Goal: Task Accomplishment & Management: Manage account settings

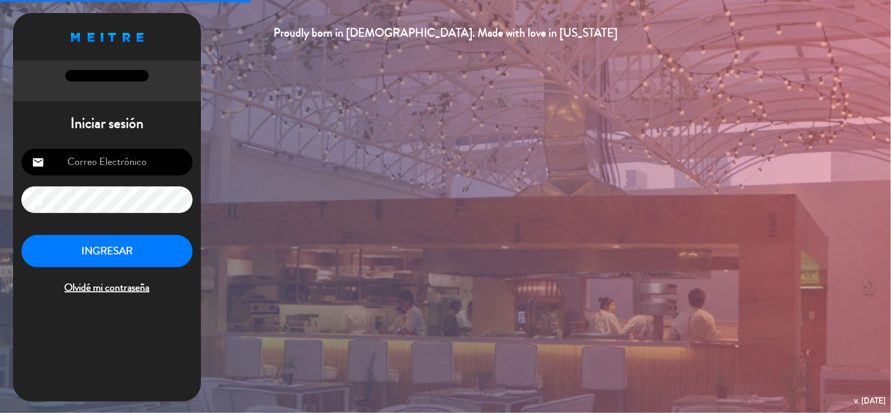
type input "[EMAIL_ADDRESS][DOMAIN_NAME]"
click at [136, 259] on button "INGRESAR" at bounding box center [106, 251] width 171 height 33
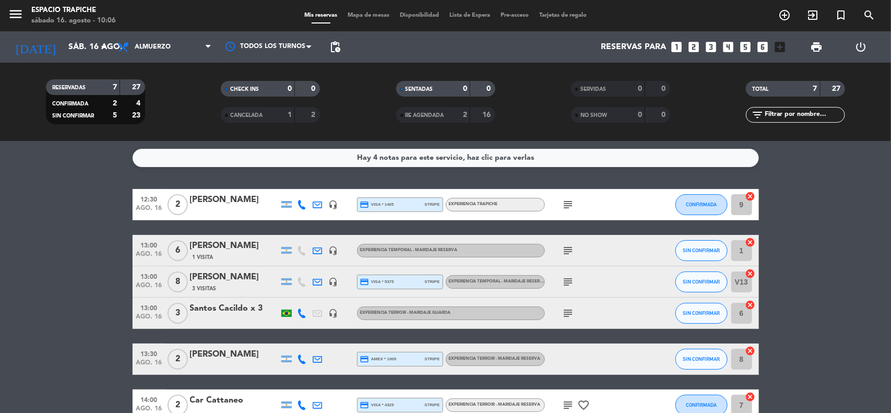
click at [113, 243] on bookings-row "12:30 [DATE] 2 [PERSON_NAME] headset_mic credit_card visa * 1405 stripe Experie…" at bounding box center [445, 320] width 891 height 263
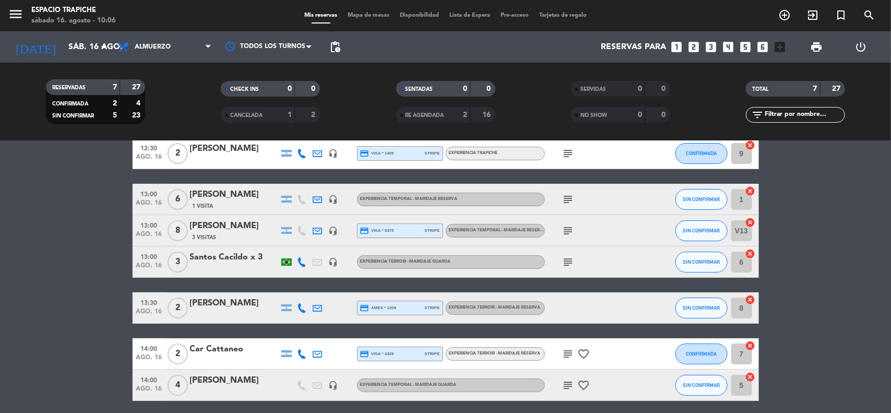
click at [113, 243] on bookings-row "12:30 [DATE] 2 [PERSON_NAME] headset_mic credit_card visa * 1405 stripe Experie…" at bounding box center [445, 269] width 891 height 263
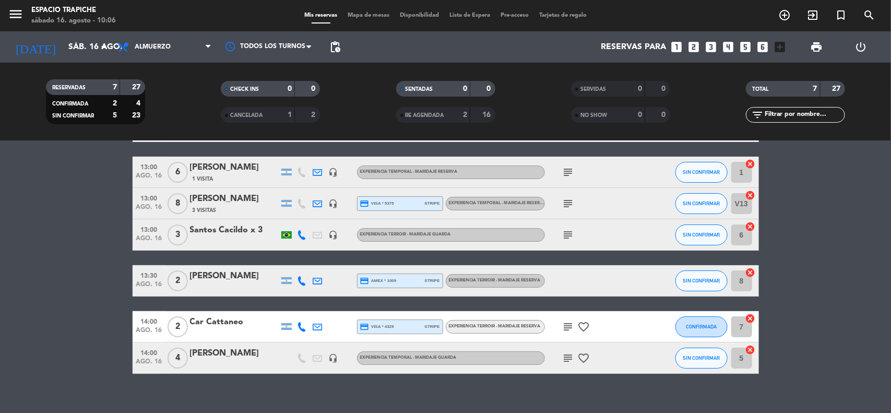
scroll to position [91, 0]
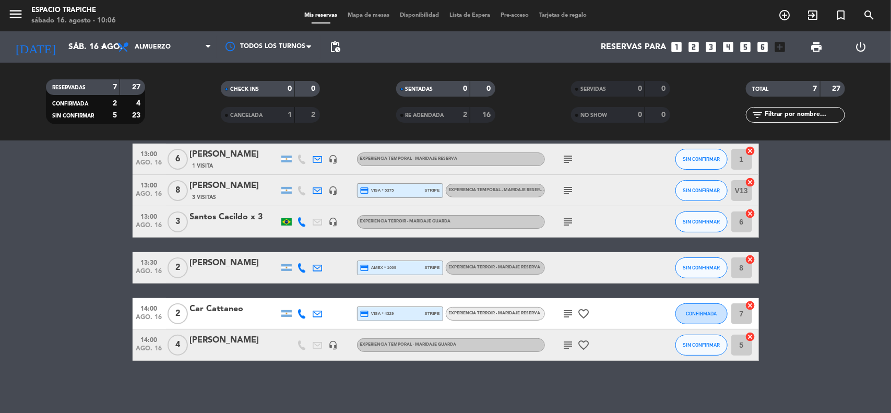
click at [245, 191] on div "[PERSON_NAME]" at bounding box center [234, 186] width 89 height 14
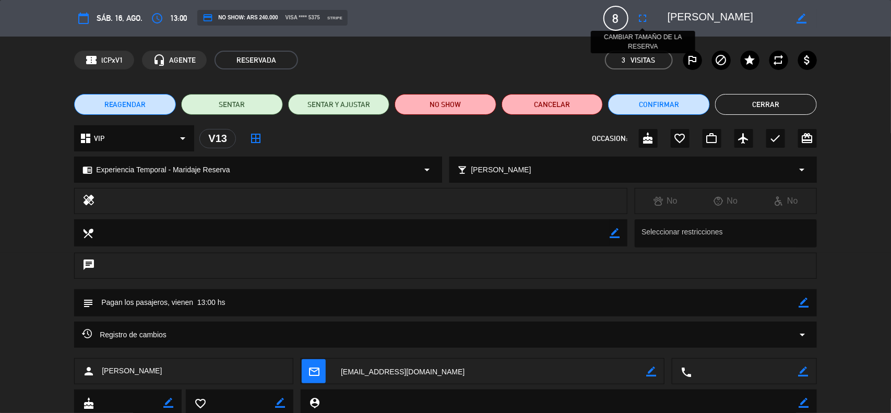
click at [640, 15] on icon "fullscreen" at bounding box center [643, 18] width 13 height 13
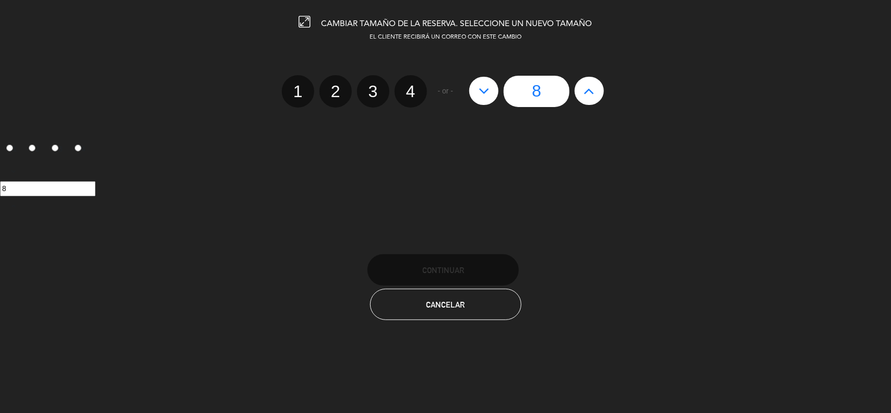
click at [588, 97] on icon at bounding box center [589, 90] width 11 height 17
type input "9"
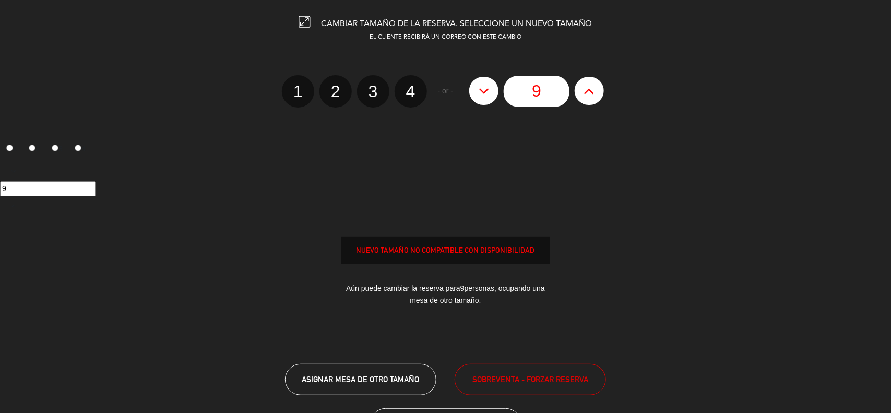
click at [588, 97] on icon at bounding box center [589, 90] width 11 height 17
type input "10"
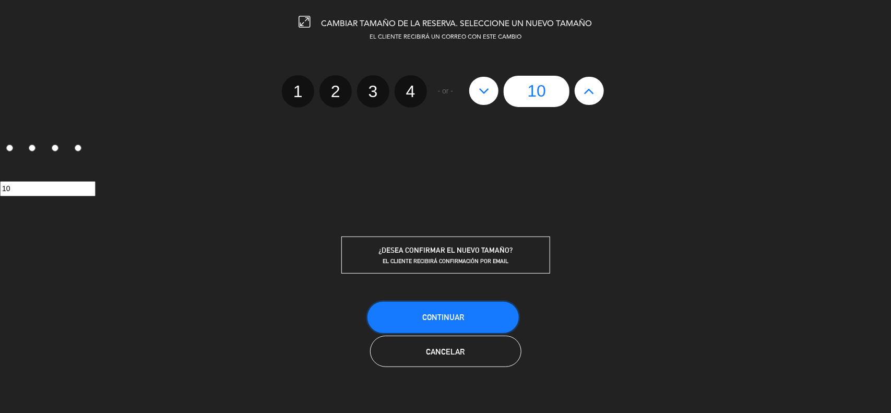
click at [470, 322] on button "Continuar" at bounding box center [443, 317] width 151 height 31
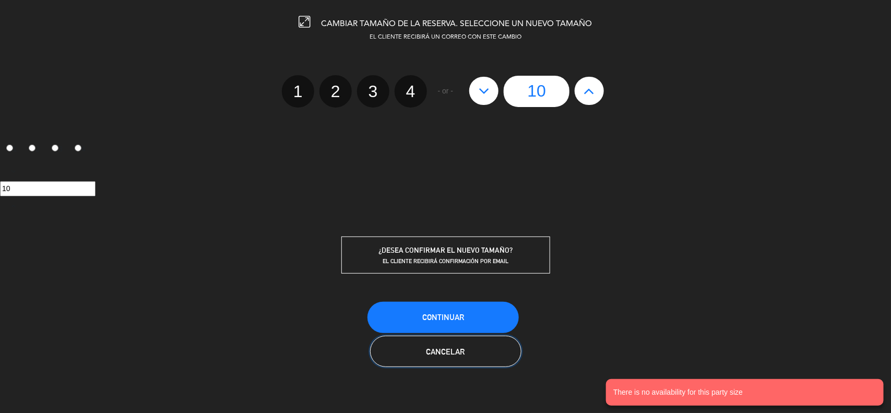
click at [449, 343] on button "Cancelar" at bounding box center [445, 351] width 151 height 31
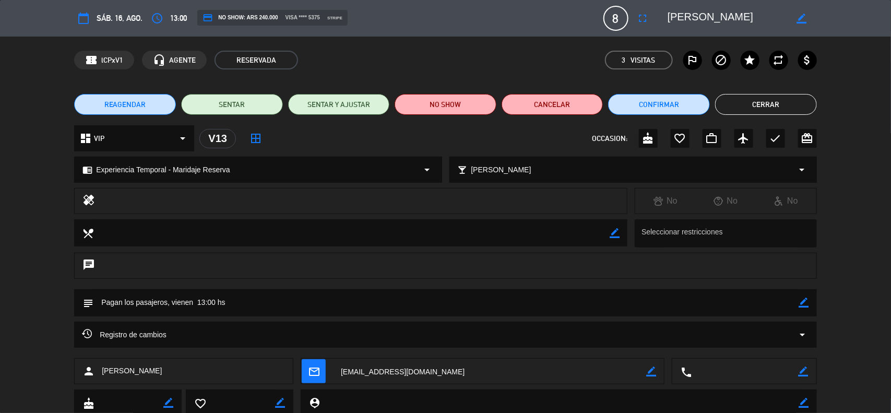
click at [754, 102] on button "Cerrar" at bounding box center [766, 104] width 102 height 21
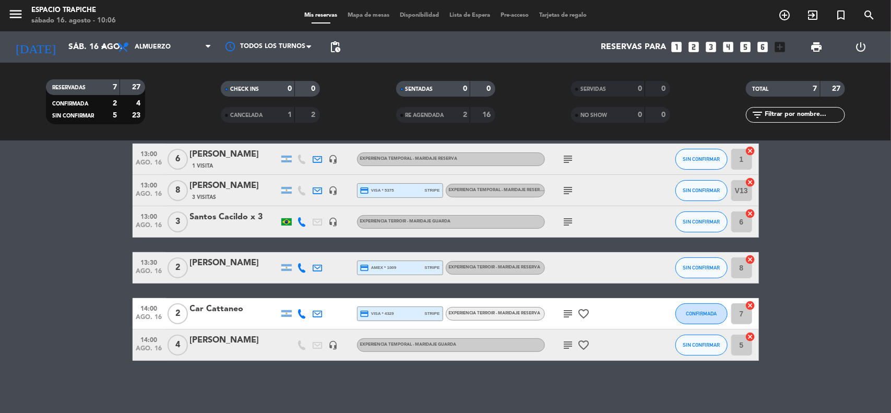
click at [205, 188] on div "[PERSON_NAME]" at bounding box center [234, 186] width 89 height 14
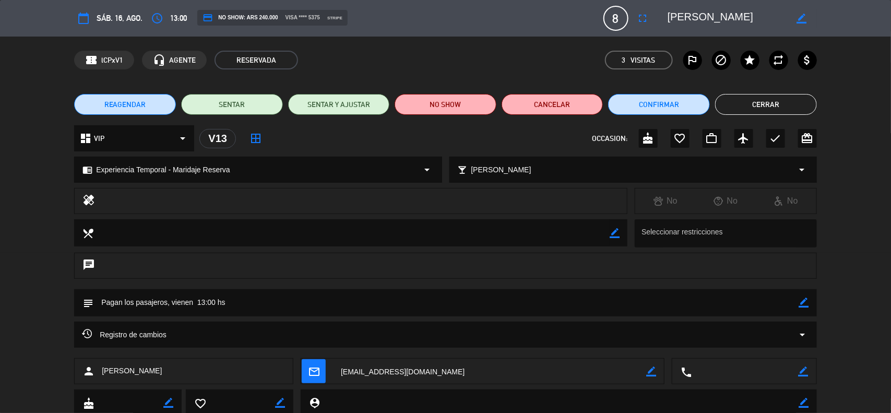
click at [121, 99] on span "REAGENDAR" at bounding box center [125, 104] width 42 height 11
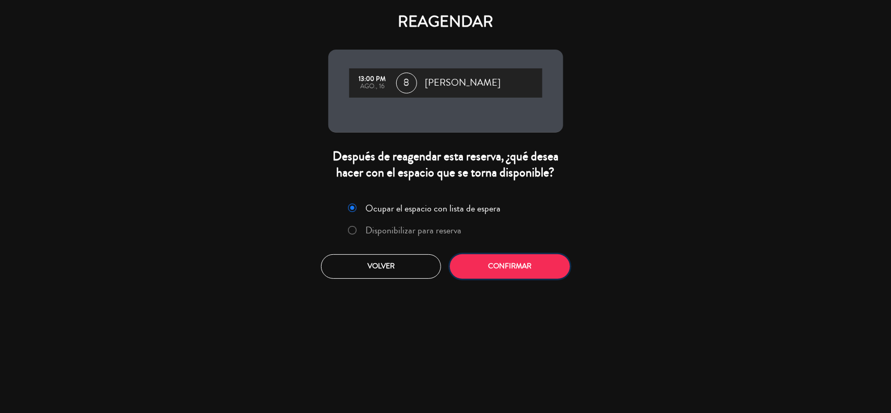
click at [481, 269] on button "Confirmar" at bounding box center [510, 266] width 120 height 25
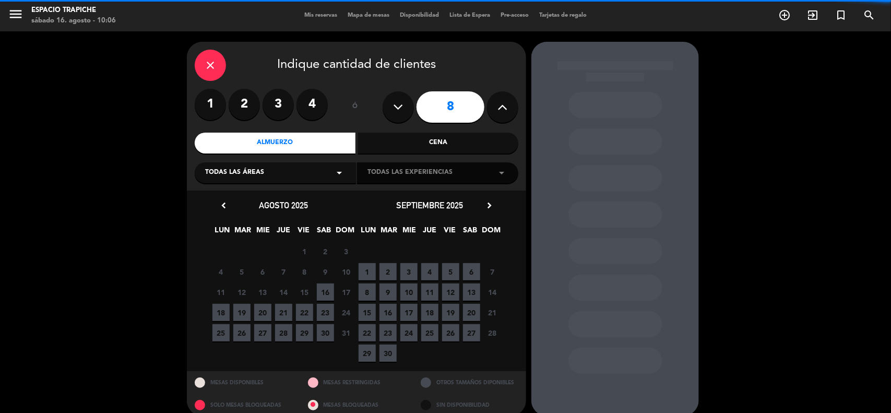
click at [505, 115] on button at bounding box center [502, 106] width 31 height 31
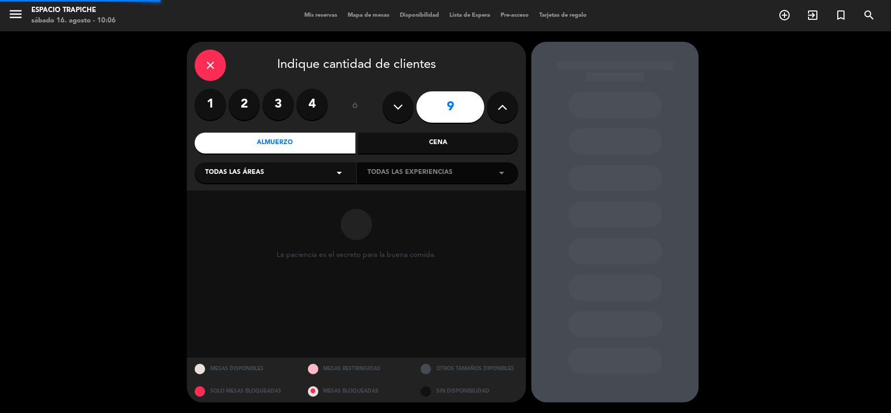
click at [505, 115] on button at bounding box center [502, 106] width 31 height 31
type input "10"
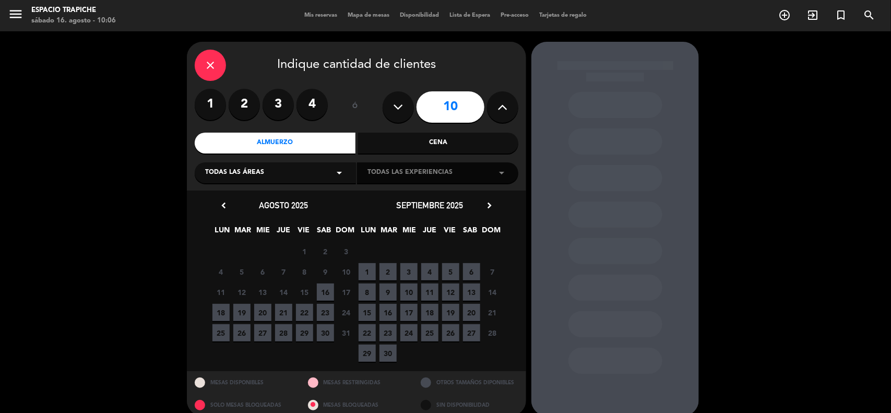
click at [322, 294] on span "16" at bounding box center [325, 291] width 17 height 17
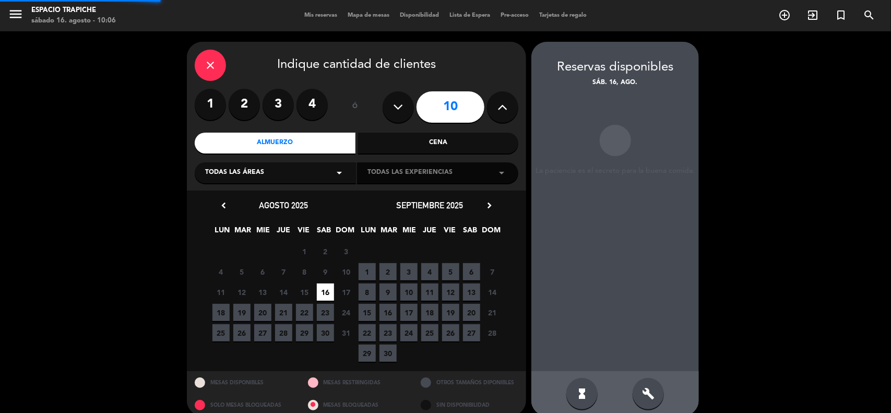
scroll to position [12, 0]
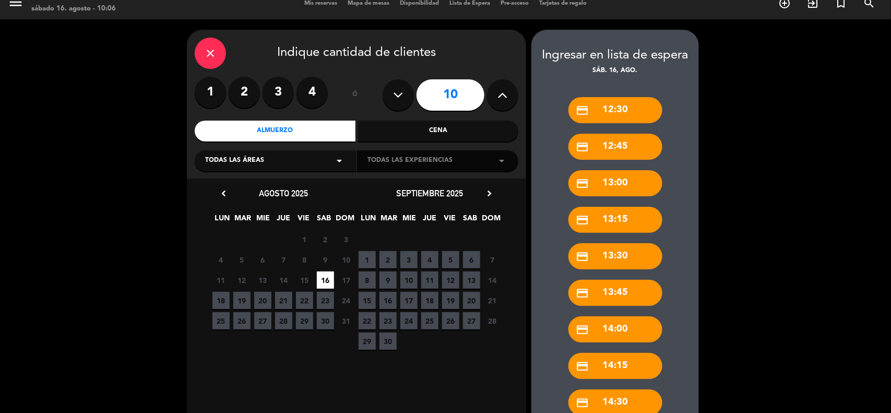
click at [710, 311] on div "close Indique cantidad de clientes 1 2 3 4 ó 10 Almuerzo Cena Todas las áreas a…" at bounding box center [445, 268] width 891 height 499
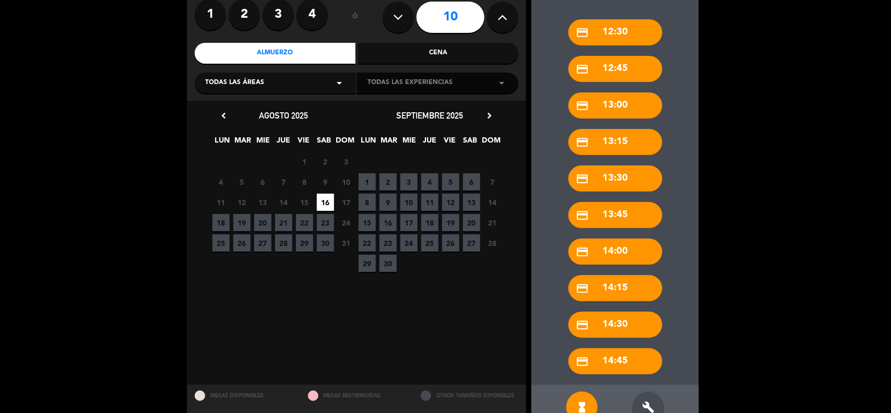
scroll to position [90, 0]
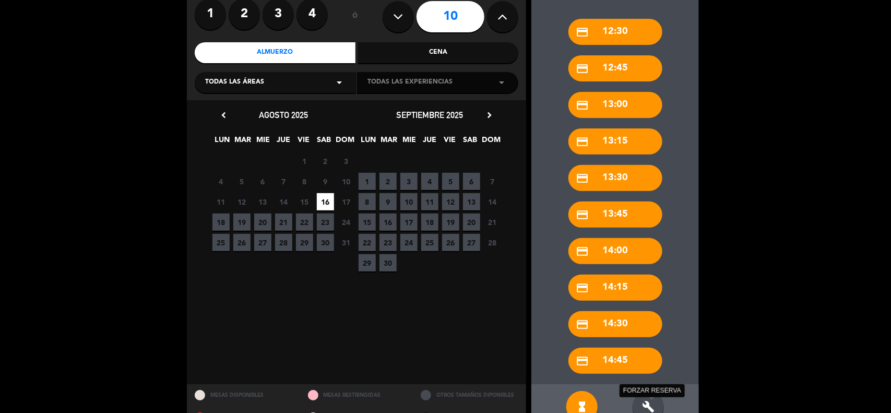
click at [646, 407] on icon "build" at bounding box center [648, 406] width 13 height 13
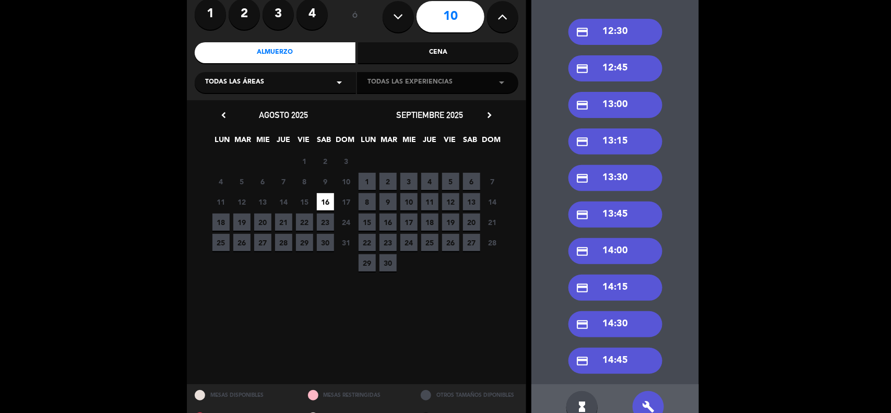
click at [611, 104] on div "credit_card 13:00" at bounding box center [616, 105] width 94 height 26
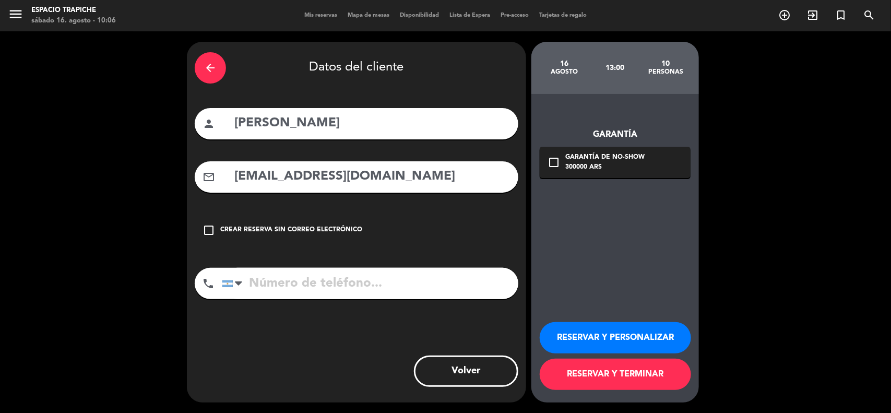
scroll to position [0, 0]
drag, startPoint x: 384, startPoint y: 123, endPoint x: 197, endPoint y: 159, distance: 190.9
click at [197, 159] on div "arrow_back Datos del cliente person [PERSON_NAME] mail_outline [EMAIL_ADDRESS][…" at bounding box center [356, 222] width 339 height 361
click at [616, 335] on button "RESERVAR Y PERSONALIZAR" at bounding box center [615, 337] width 151 height 31
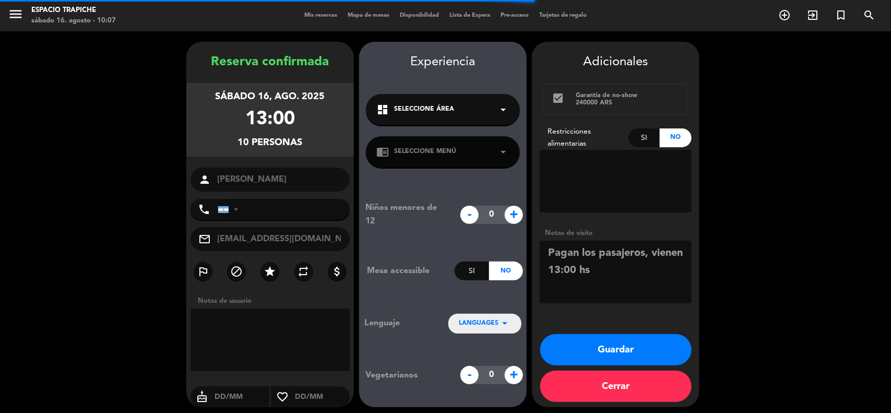
scroll to position [4, 0]
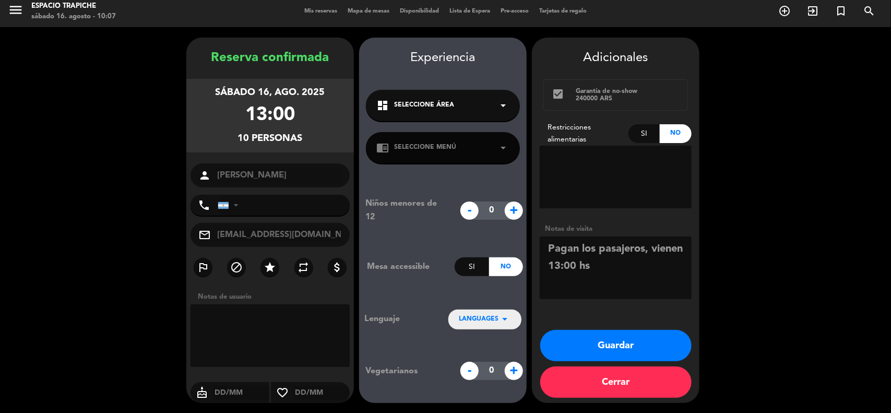
click at [429, 132] on div "chrome_reader_mode Seleccione Menú arrow_drop_down" at bounding box center [443, 147] width 154 height 31
click at [430, 138] on div "chrome_reader_mode Seleccione Menú arrow_drop_down" at bounding box center [443, 147] width 154 height 31
click at [503, 147] on icon "arrow_drop_down" at bounding box center [503, 147] width 13 height 13
click at [503, 97] on div "dashboard Seleccione Área arrow_drop_down" at bounding box center [443, 105] width 154 height 31
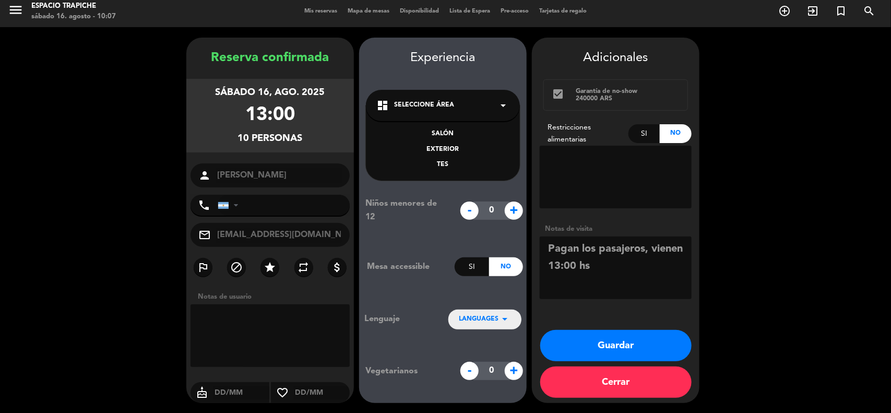
click at [503, 97] on div "dashboard Seleccione Área arrow_drop_down" at bounding box center [443, 105] width 154 height 31
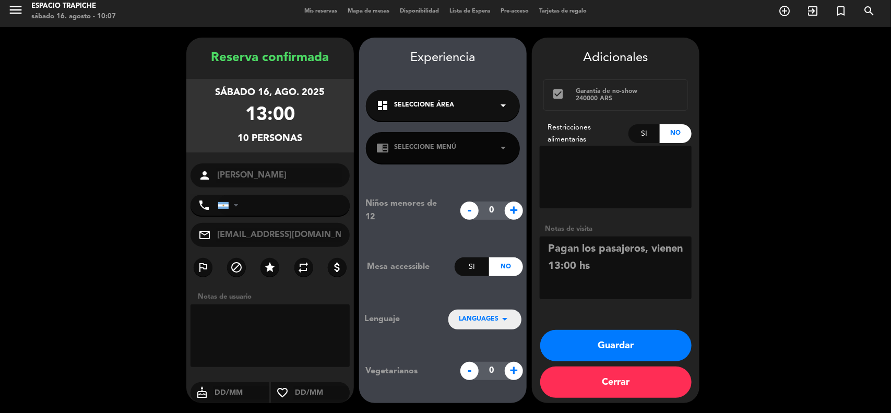
click at [503, 97] on div "dashboard Seleccione Área arrow_drop_down" at bounding box center [443, 105] width 154 height 31
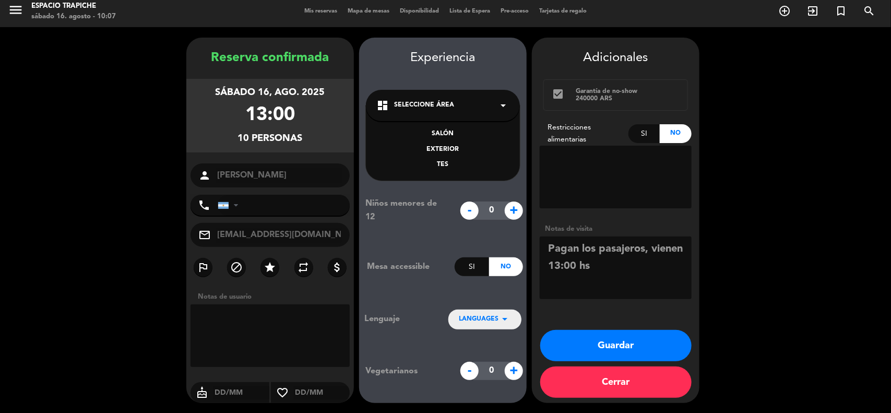
click at [439, 134] on div "SALÓN" at bounding box center [442, 134] width 133 height 10
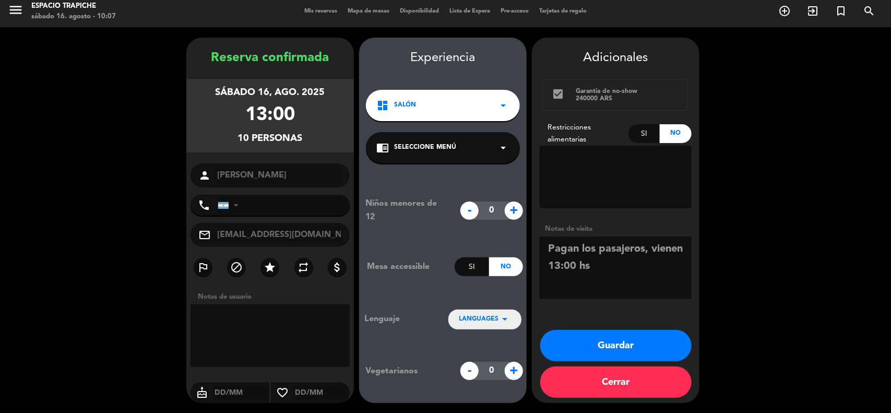
click at [504, 147] on icon "arrow_drop_down" at bounding box center [503, 147] width 13 height 13
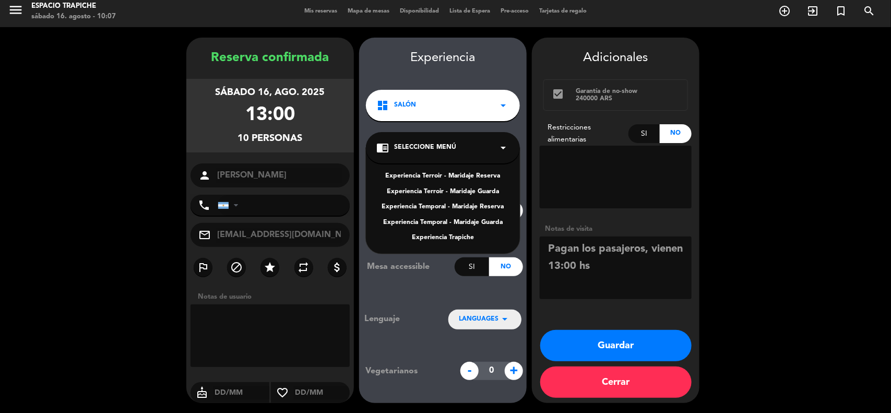
click at [449, 208] on div "Experiencia Temporal - Maridaje Reserva" at bounding box center [442, 207] width 133 height 10
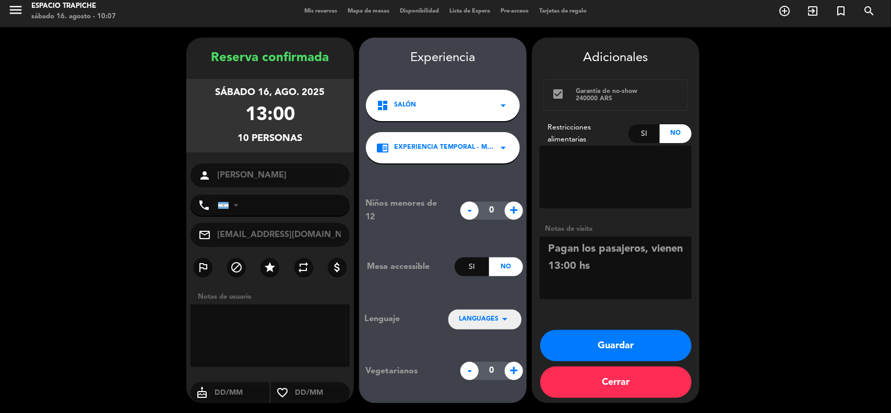
click at [617, 188] on textarea at bounding box center [616, 177] width 152 height 63
click at [611, 171] on textarea at bounding box center [616, 177] width 152 height 63
click at [638, 269] on textarea at bounding box center [616, 267] width 152 height 63
type textarea "Pagan los pasajeros, vienen 13:00 hs"
drag, startPoint x: 641, startPoint y: 269, endPoint x: 525, endPoint y: 240, distance: 119.9
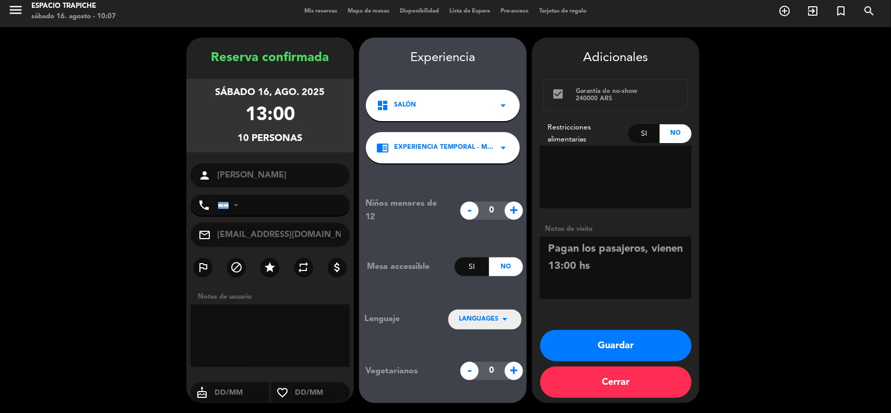
click at [525, 240] on booking-confirmed "Reserva confirmada [DATE] 13:00 10 personas person [PERSON_NAME] phone [GEOGRAP…" at bounding box center [445, 220] width 870 height 365
type textarea "cumpleaños"
click at [625, 345] on button "Guardar" at bounding box center [615, 345] width 151 height 31
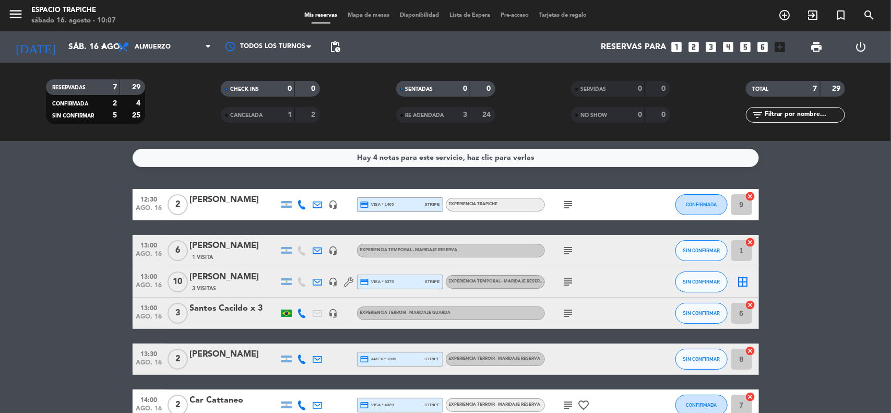
click at [742, 278] on icon "border_all" at bounding box center [743, 282] width 13 height 13
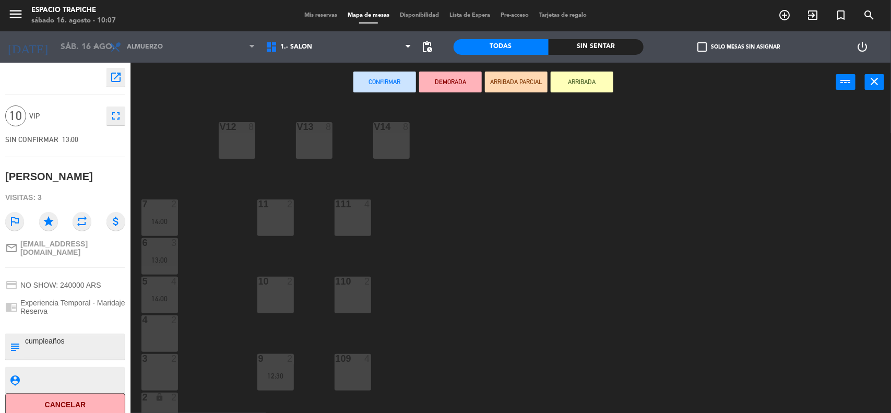
click at [328, 141] on div "V13 8" at bounding box center [314, 140] width 37 height 37
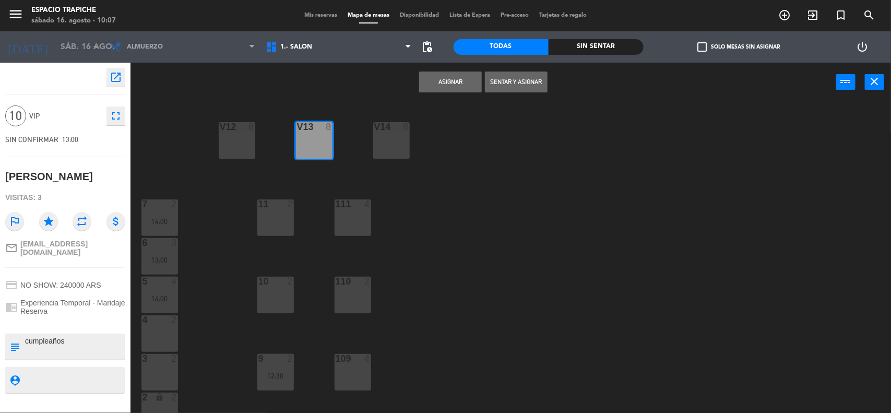
click at [445, 82] on button "Asignar" at bounding box center [450, 82] width 63 height 21
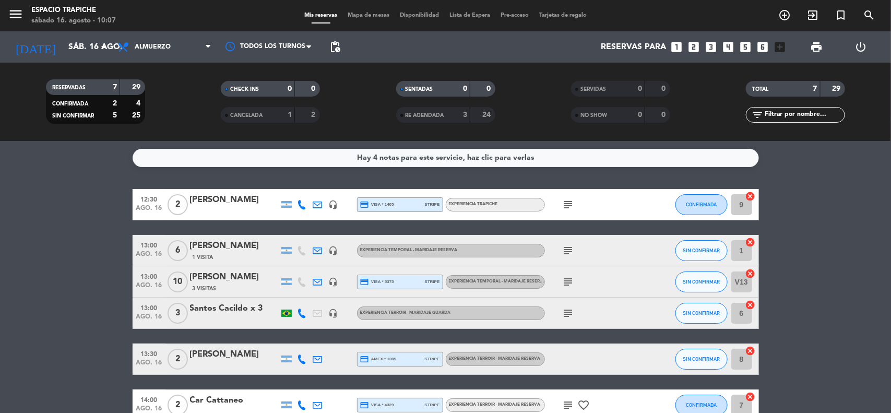
click at [107, 270] on bookings-row "12:30 [DATE] 2 [PERSON_NAME] headset_mic credit_card visa * 1405 stripe Experie…" at bounding box center [445, 320] width 891 height 263
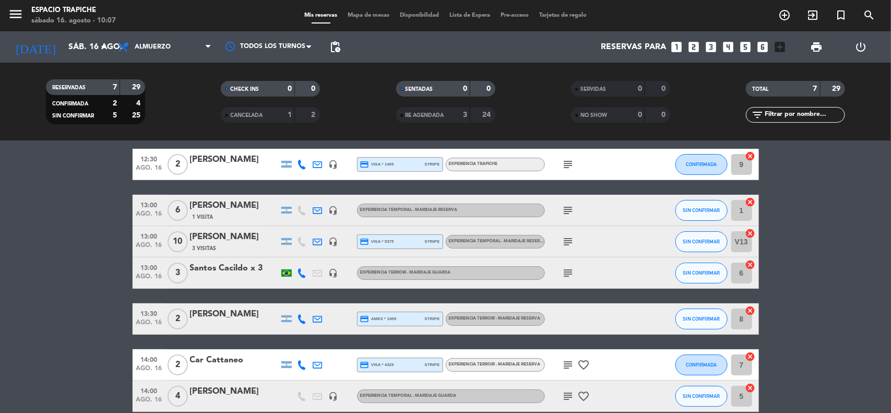
scroll to position [78, 0]
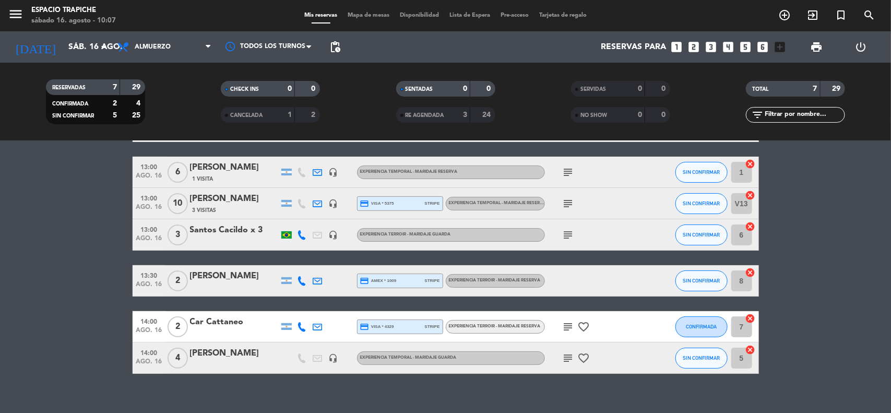
click at [568, 324] on icon "subject" at bounding box center [568, 327] width 13 height 13
click at [567, 363] on icon "subject" at bounding box center [568, 358] width 13 height 13
click at [228, 348] on div "[PERSON_NAME]" at bounding box center [234, 354] width 89 height 14
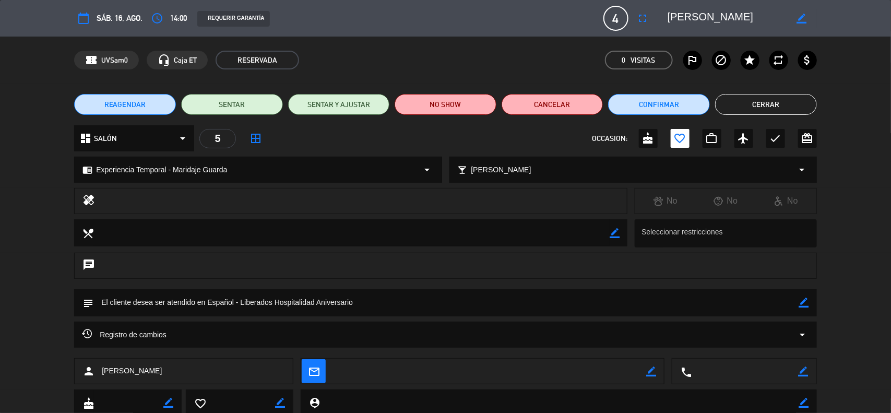
click at [807, 303] on icon "border_color" at bounding box center [804, 303] width 10 height 10
click at [784, 297] on textarea at bounding box center [446, 302] width 706 height 27
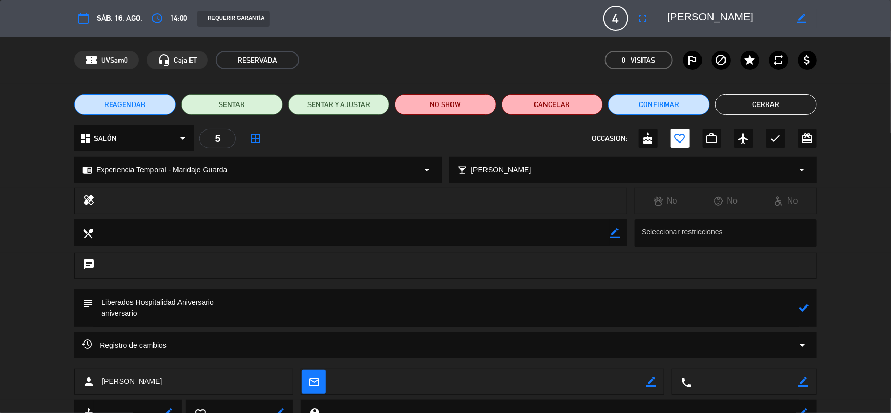
type textarea "Liberados Hospitalidad Aniversario aniversario"
click at [802, 306] on icon at bounding box center [804, 308] width 10 height 10
click at [764, 110] on button "Cerrar" at bounding box center [766, 104] width 102 height 21
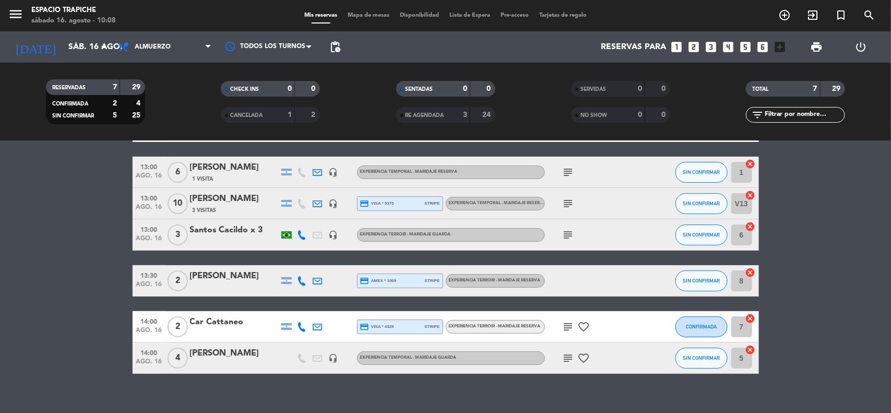
click at [566, 232] on icon "subject" at bounding box center [568, 235] width 13 height 13
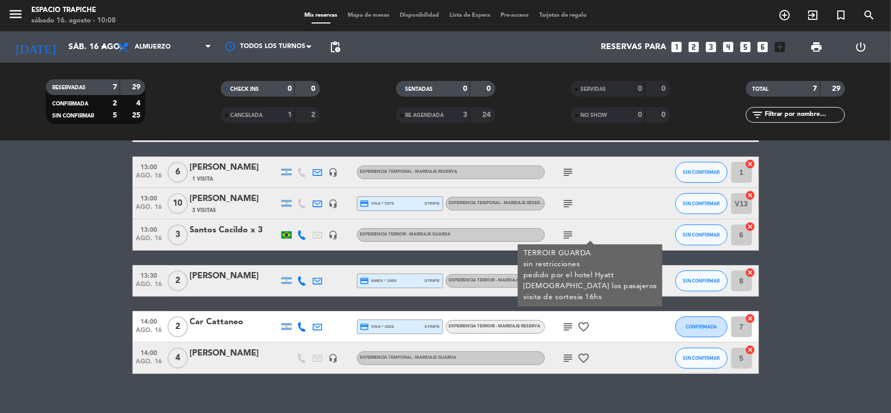
click at [217, 235] on div "Santos Cacildo x 3" at bounding box center [234, 230] width 89 height 14
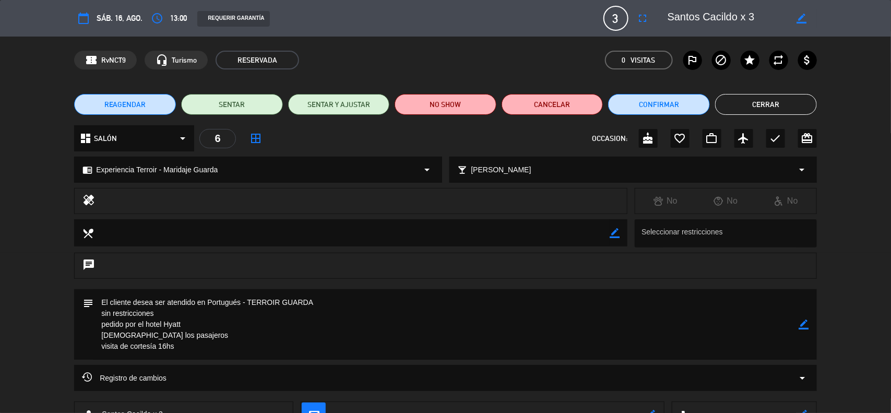
click at [801, 329] on icon "border_color" at bounding box center [804, 324] width 10 height 10
drag, startPoint x: 181, startPoint y: 298, endPoint x: 68, endPoint y: 298, distance: 113.3
click at [68, 298] on div "subject" at bounding box center [445, 327] width 891 height 76
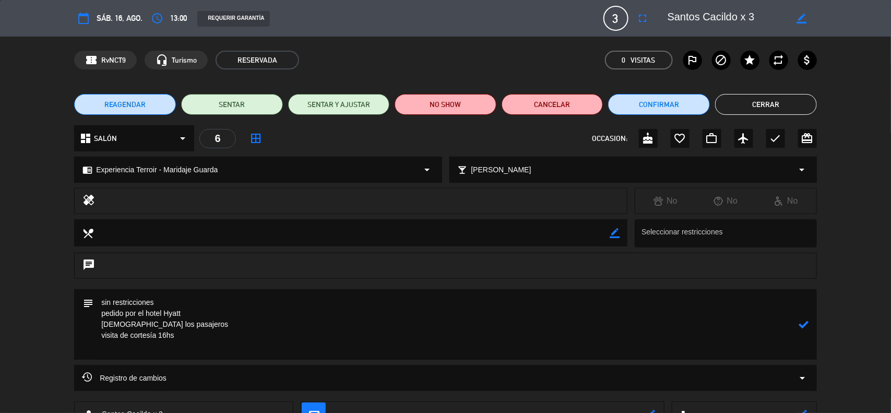
click at [102, 311] on textarea at bounding box center [446, 324] width 706 height 70
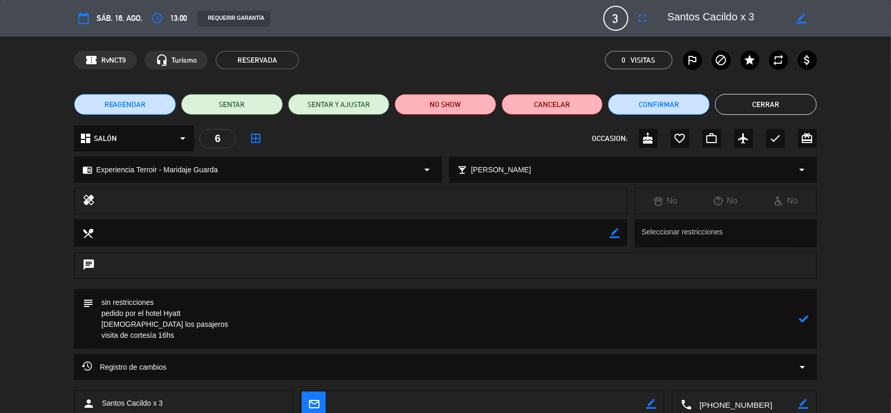
click at [102, 311] on textarea at bounding box center [446, 319] width 706 height 60
click at [155, 300] on textarea at bounding box center [446, 319] width 706 height 60
click at [162, 312] on textarea at bounding box center [446, 319] width 706 height 60
click at [100, 313] on textarea at bounding box center [446, 319] width 706 height 60
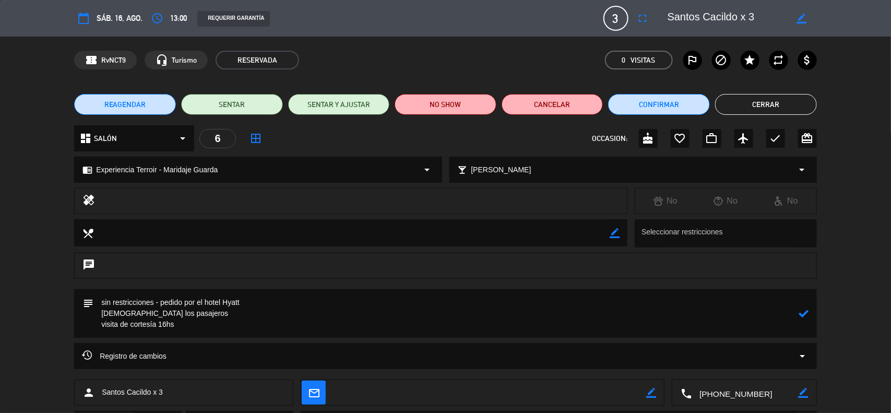
click at [100, 326] on textarea at bounding box center [446, 313] width 706 height 49
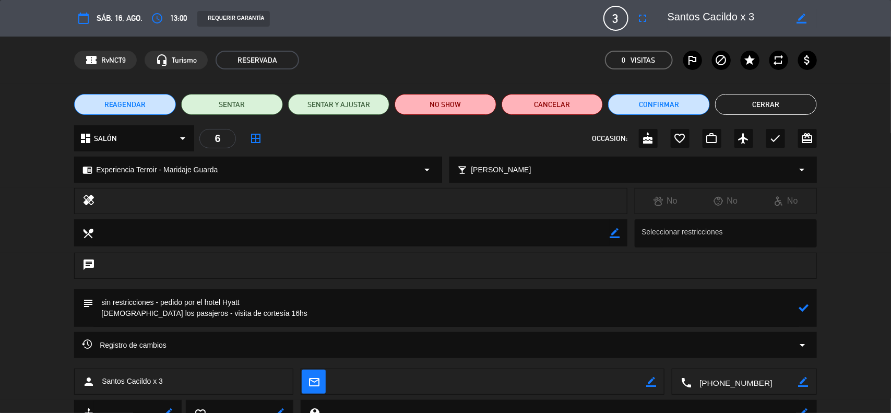
type textarea "sin restricciones - pedido por el hotel Hyatt [DEMOGRAPHIC_DATA] los pasajeros …"
click at [804, 311] on icon at bounding box center [804, 308] width 10 height 10
click at [780, 100] on button "Cerrar" at bounding box center [766, 104] width 102 height 21
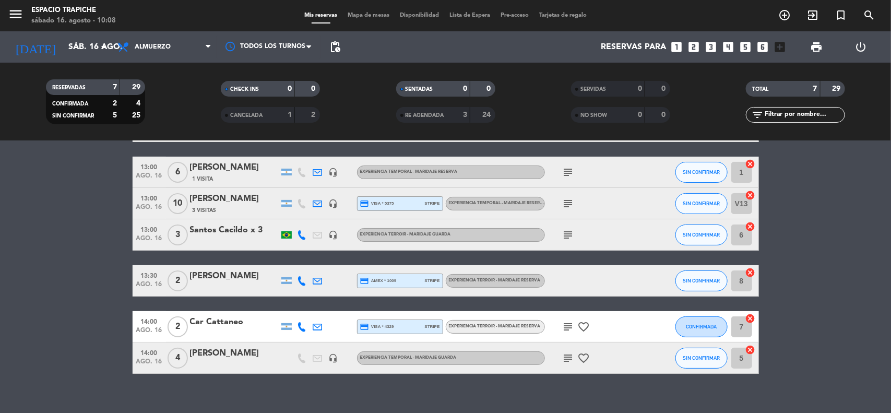
click at [831, 290] on bookings-row "12:30 [DATE] 2 [PERSON_NAME] headset_mic credit_card visa * 1405 stripe Experie…" at bounding box center [445, 242] width 891 height 263
click at [570, 231] on icon "subject" at bounding box center [568, 235] width 13 height 13
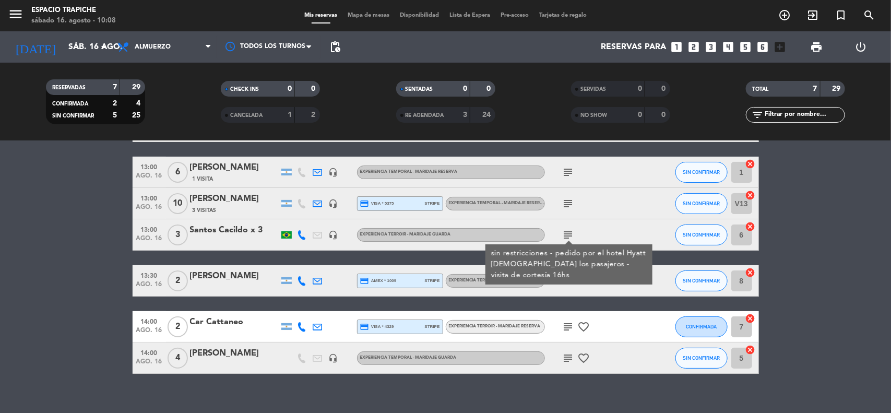
scroll to position [52, 0]
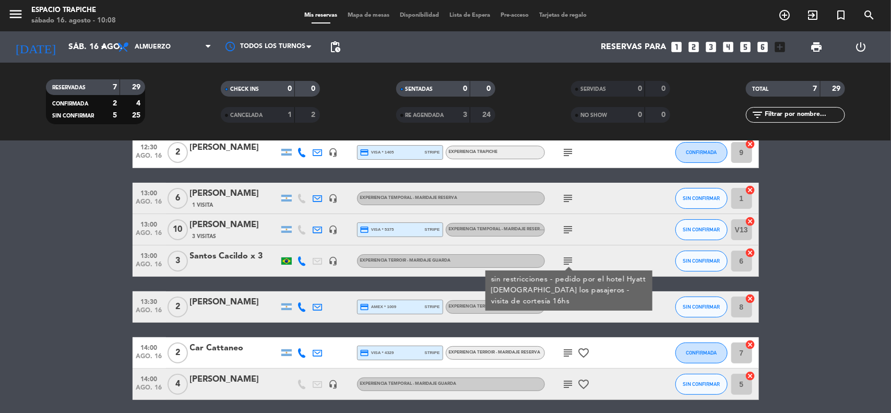
click at [567, 229] on icon "subject" at bounding box center [568, 229] width 13 height 13
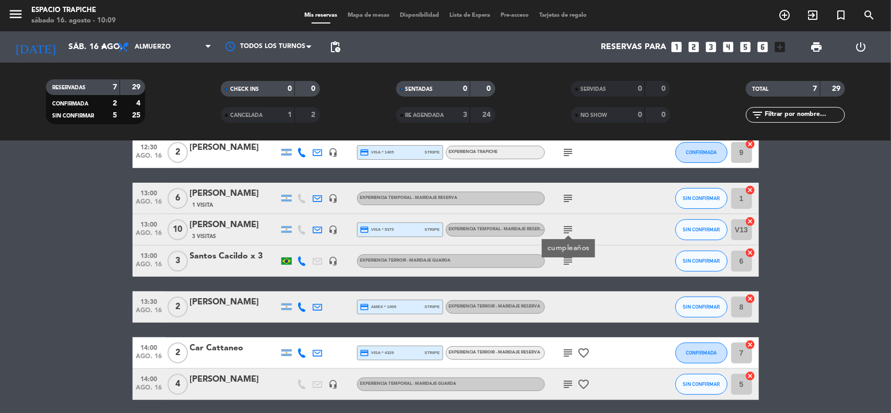
click at [568, 195] on icon "subject" at bounding box center [568, 198] width 13 height 13
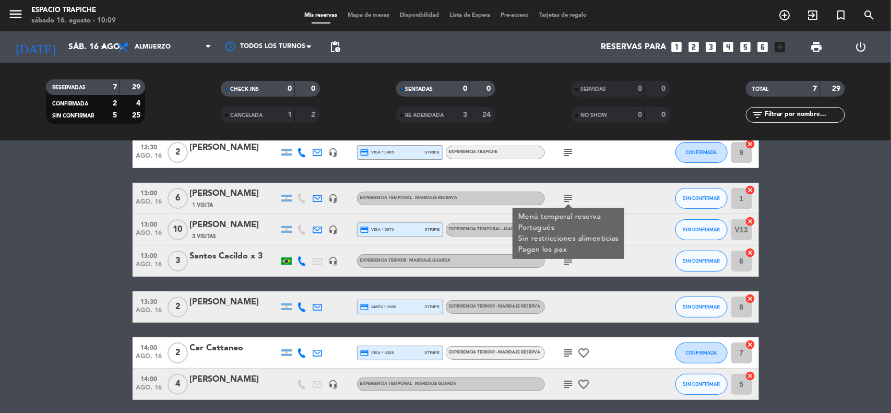
click at [235, 203] on div "1 Visita" at bounding box center [234, 204] width 89 height 9
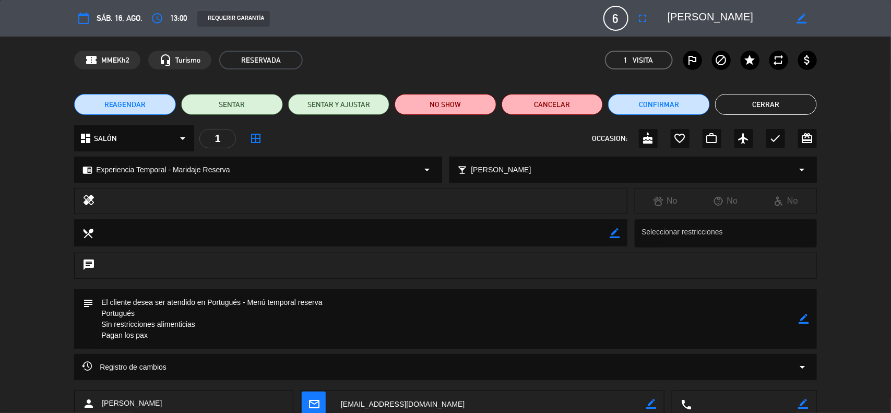
click at [810, 321] on div "subject border_color" at bounding box center [445, 319] width 743 height 60
click at [809, 319] on icon "border_color" at bounding box center [804, 319] width 10 height 10
click at [103, 312] on textarea at bounding box center [446, 319] width 706 height 60
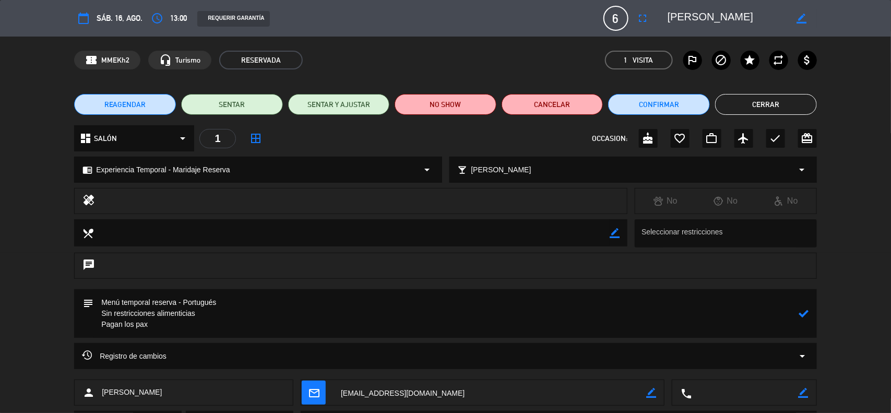
click at [101, 325] on textarea at bounding box center [446, 313] width 706 height 49
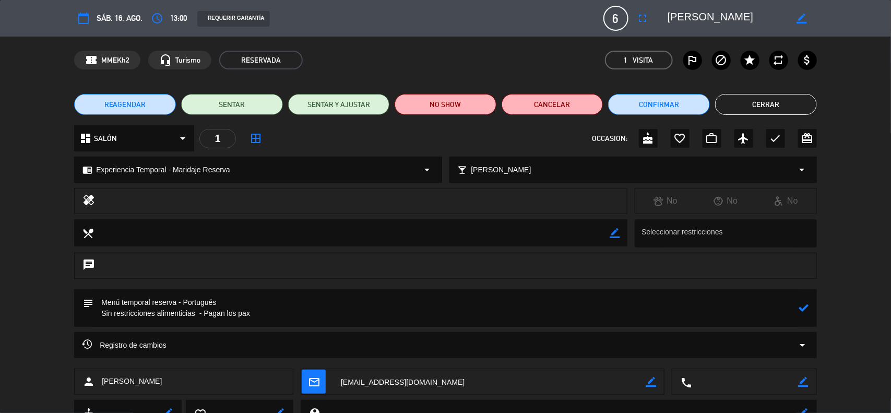
type textarea "Menú temporal reserva - Portugués Sin restricciones alimenticias - Pagan los pax"
click at [802, 306] on icon at bounding box center [804, 308] width 10 height 10
click at [768, 107] on button "Cerrar" at bounding box center [766, 104] width 102 height 21
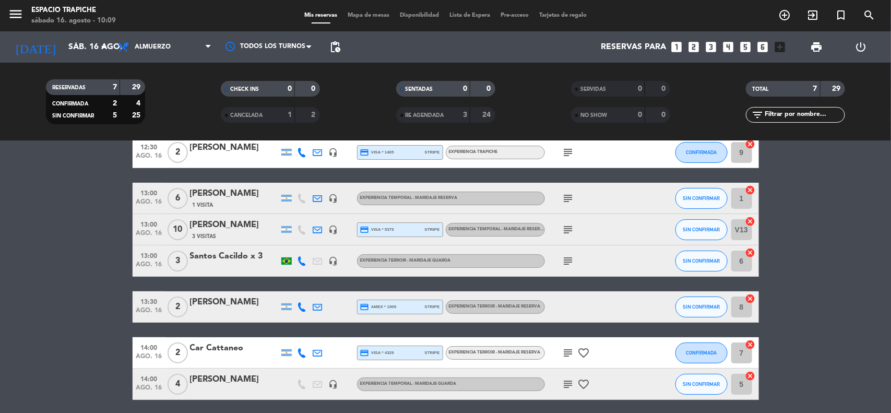
click at [571, 192] on icon "subject" at bounding box center [568, 198] width 13 height 13
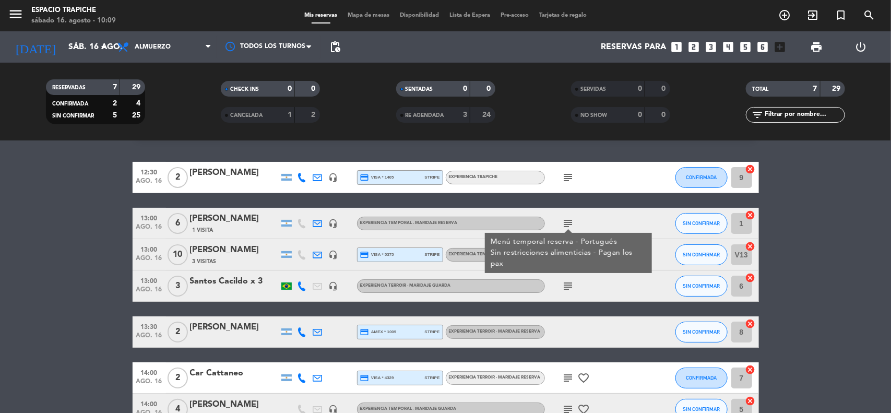
scroll to position [26, 0]
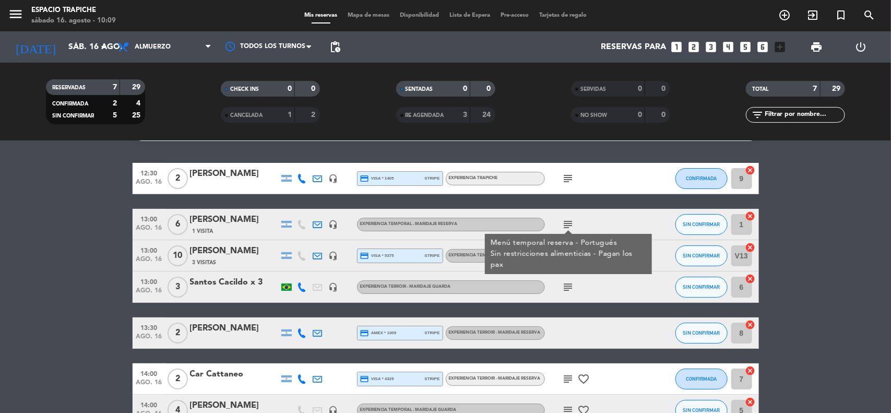
click at [569, 182] on icon "subject" at bounding box center [568, 178] width 13 height 13
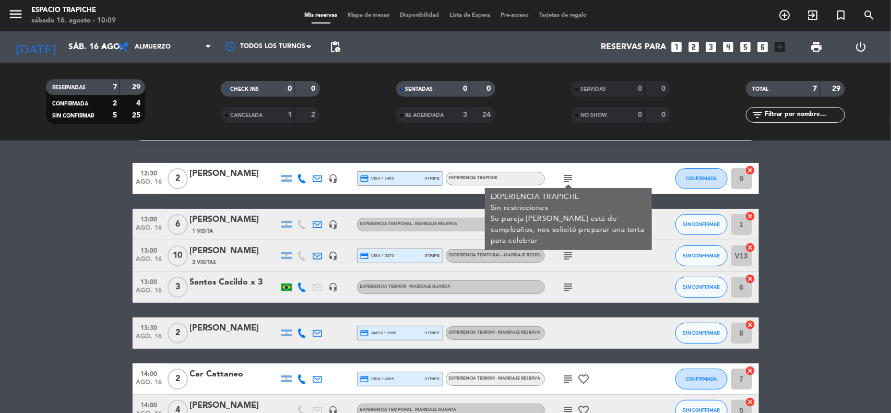
click at [234, 174] on div "[PERSON_NAME]" at bounding box center [234, 174] width 89 height 14
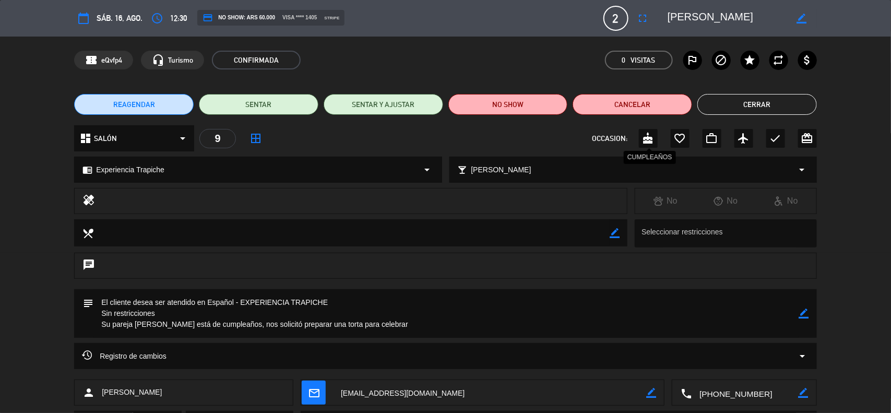
click at [649, 140] on icon "cake" at bounding box center [648, 138] width 13 height 13
click at [731, 98] on button "Cerrar" at bounding box center [757, 104] width 120 height 21
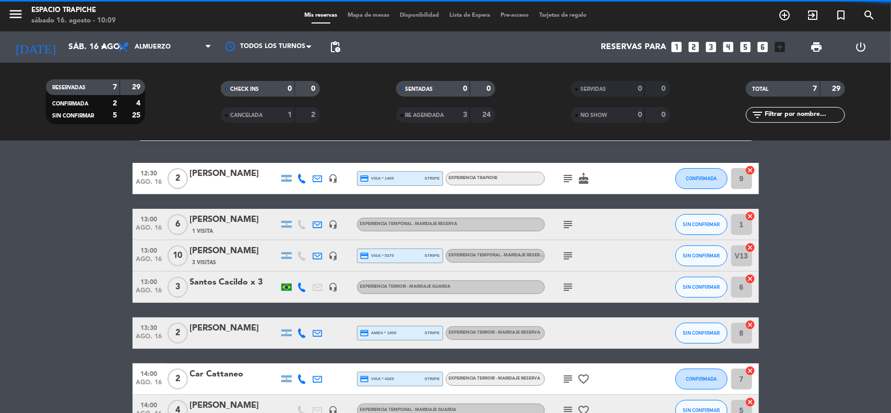
click at [785, 174] on bookings-row "12:30 [DATE] 2 [PERSON_NAME] headset_mic credit_card visa * 1405 stripe Experie…" at bounding box center [445, 294] width 891 height 263
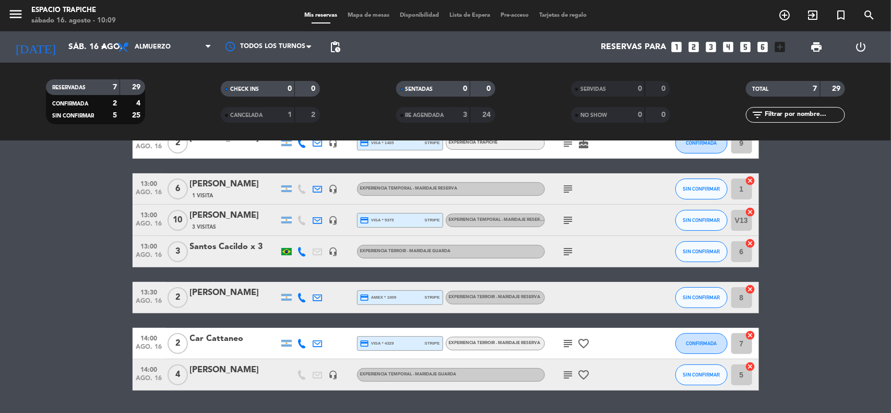
scroll to position [78, 0]
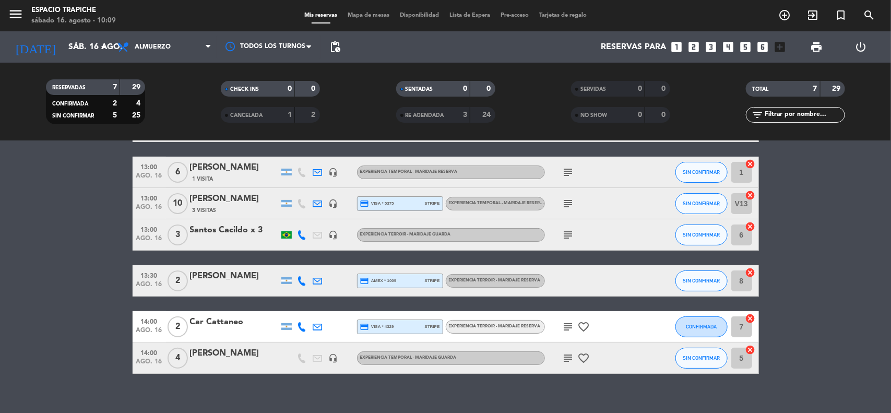
click at [564, 173] on icon "subject" at bounding box center [568, 172] width 13 height 13
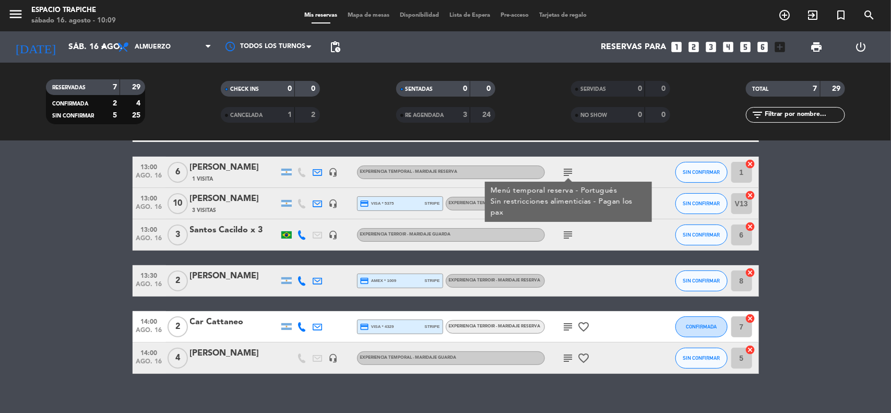
click at [567, 231] on icon "subject" at bounding box center [568, 235] width 13 height 13
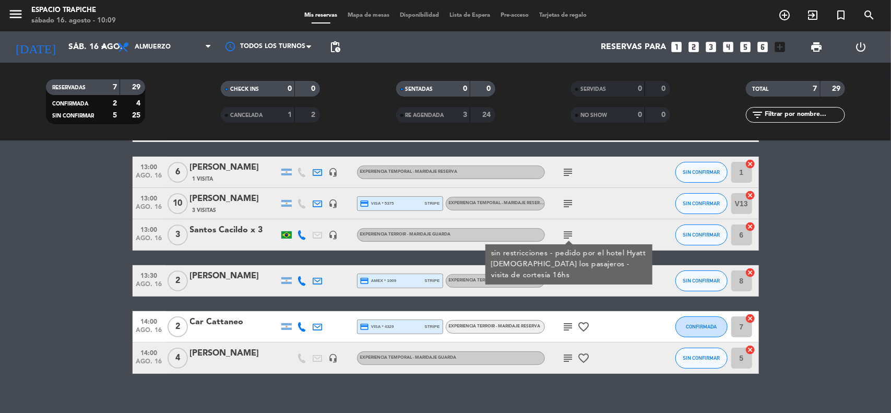
click at [232, 211] on div "3 Visitas" at bounding box center [234, 210] width 89 height 9
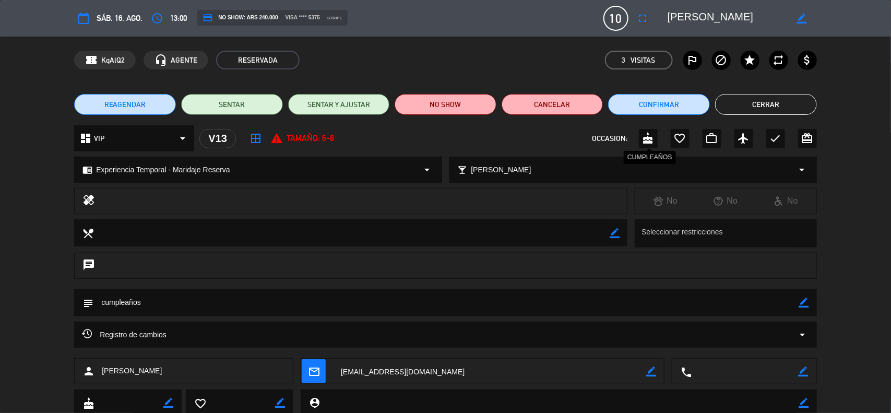
click at [650, 139] on icon "cake" at bounding box center [648, 138] width 13 height 13
click at [747, 109] on button "Cerrar" at bounding box center [766, 104] width 102 height 21
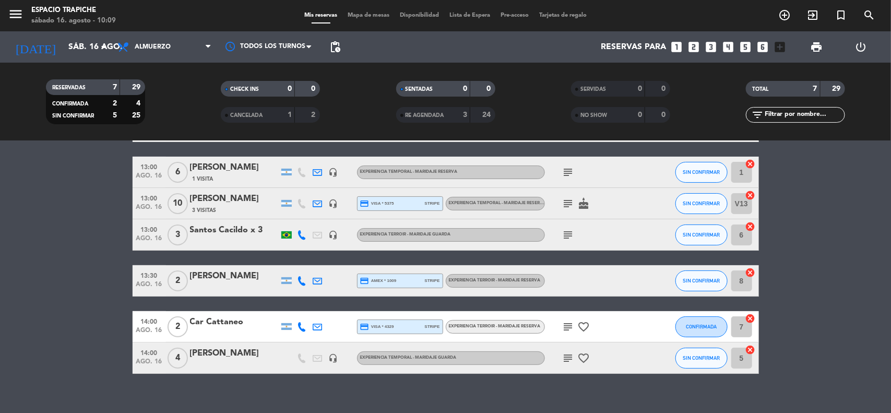
click at [800, 230] on bookings-row "12:30 [DATE] 2 [PERSON_NAME] headset_mic credit_card visa * 1405 stripe Experie…" at bounding box center [445, 242] width 891 height 263
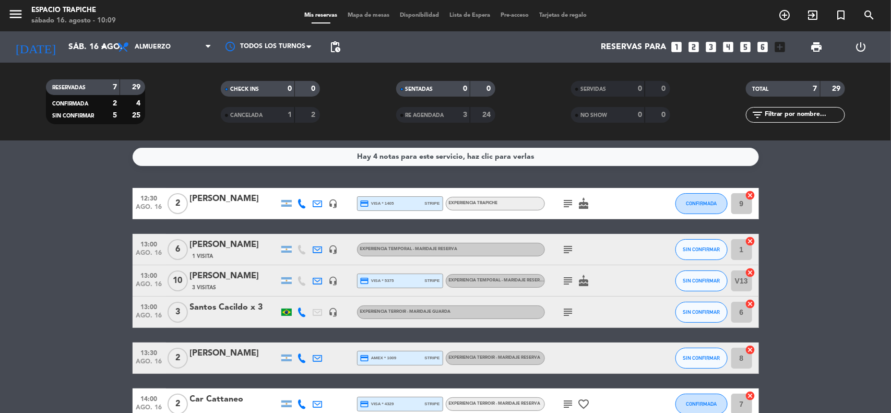
scroll to position [0, 0]
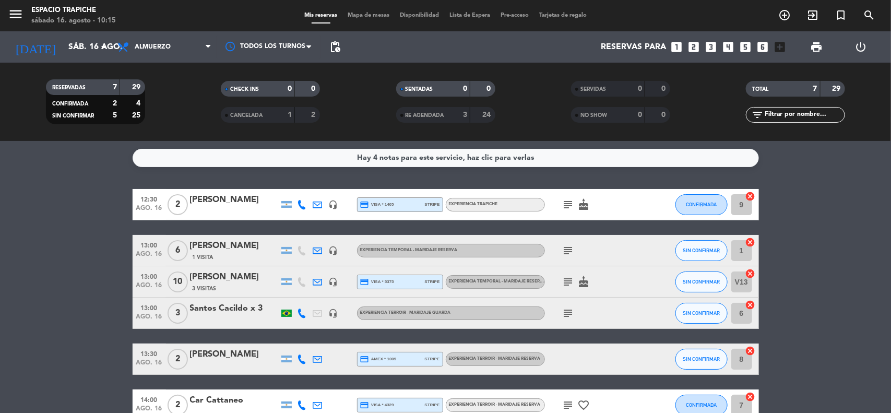
click at [27, 285] on bookings-row "12:30 [DATE] 2 [PERSON_NAME] headset_mic credit_card visa * 1405 stripe Experie…" at bounding box center [445, 320] width 891 height 263
click at [34, 259] on bookings-row "12:30 [DATE] 2 [PERSON_NAME] headset_mic credit_card visa * 1405 stripe Experie…" at bounding box center [445, 320] width 891 height 263
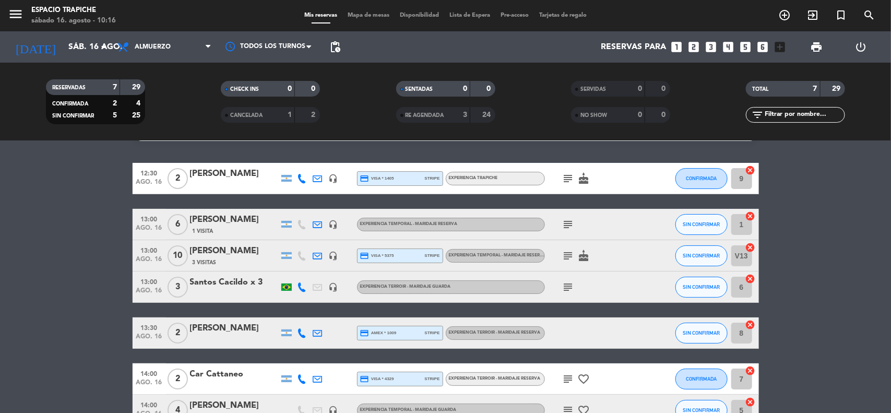
click at [22, 301] on bookings-row "12:30 [DATE] 2 [PERSON_NAME] headset_mic credit_card visa * 1405 stripe Experie…" at bounding box center [445, 294] width 891 height 263
click at [101, 261] on bookings-row "12:30 [DATE] 2 [PERSON_NAME] headset_mic credit_card visa * 1405 stripe Experie…" at bounding box center [445, 294] width 891 height 263
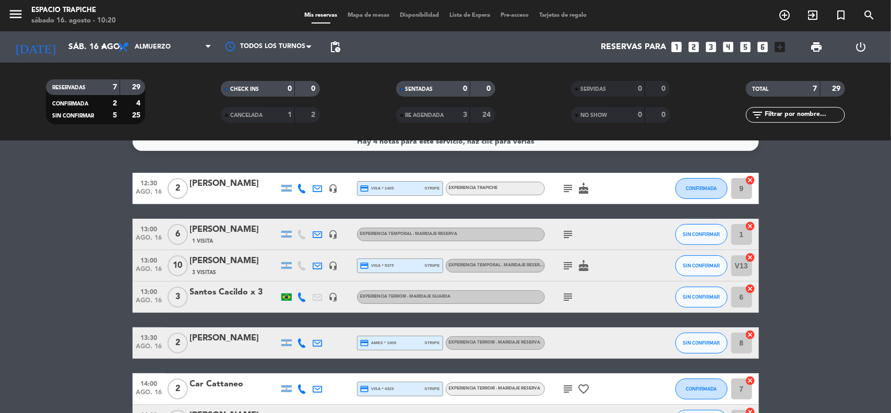
scroll to position [13, 0]
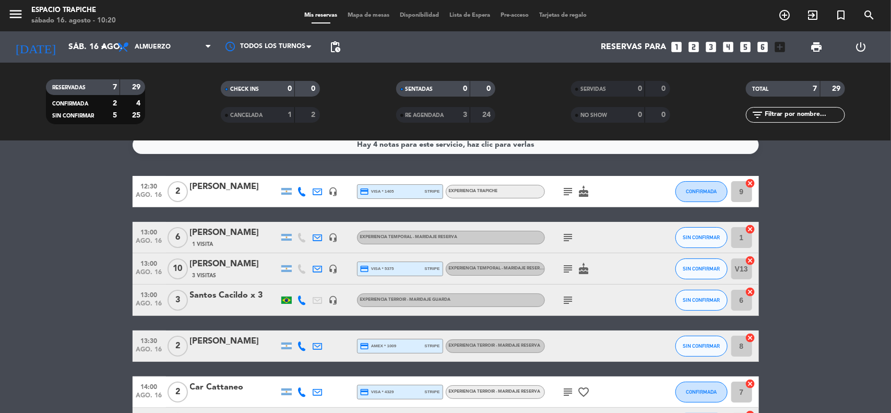
click at [562, 189] on icon "subject" at bounding box center [568, 191] width 13 height 13
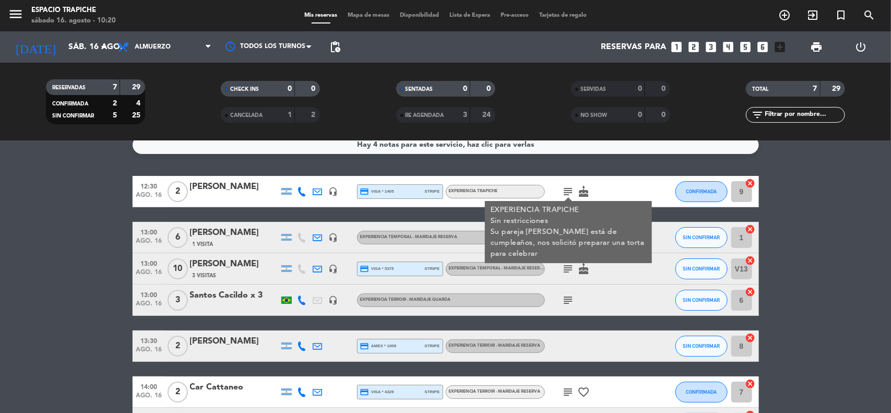
click at [112, 281] on bookings-row "12:30 [DATE] 2 [PERSON_NAME] headset_mic credit_card visa * 1405 stripe Experie…" at bounding box center [445, 307] width 891 height 263
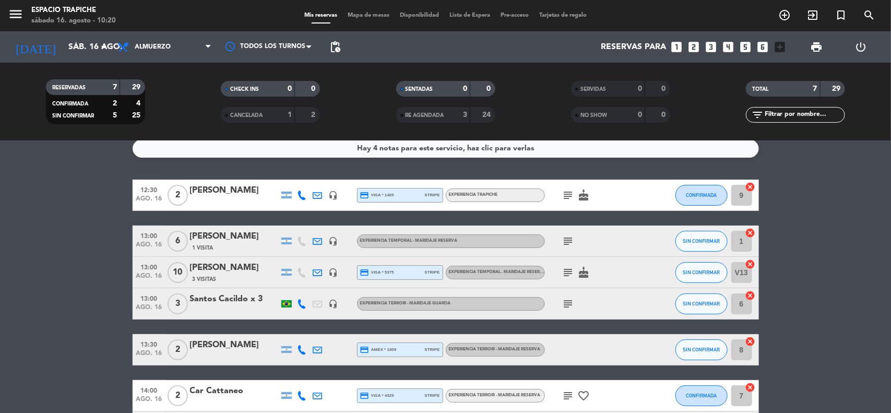
scroll to position [0, 0]
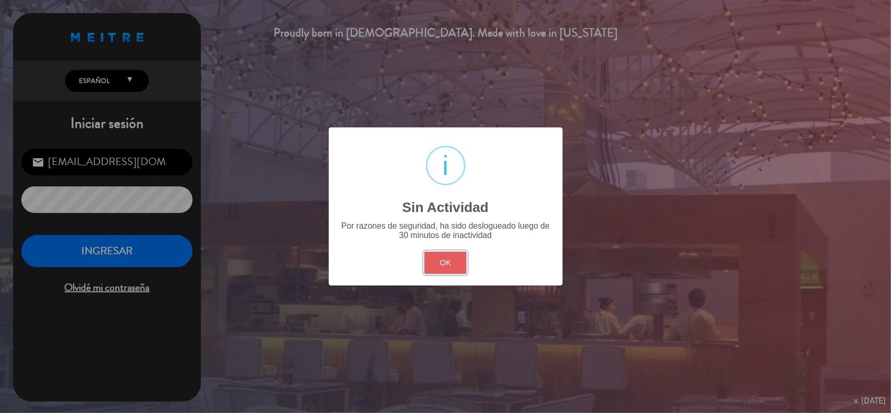
click at [444, 261] on button "OK" at bounding box center [445, 263] width 42 height 22
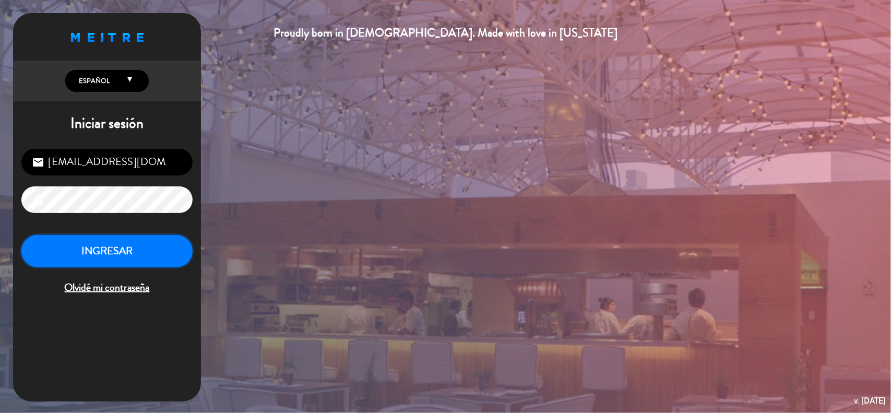
click at [126, 251] on button "INGRESAR" at bounding box center [106, 251] width 171 height 33
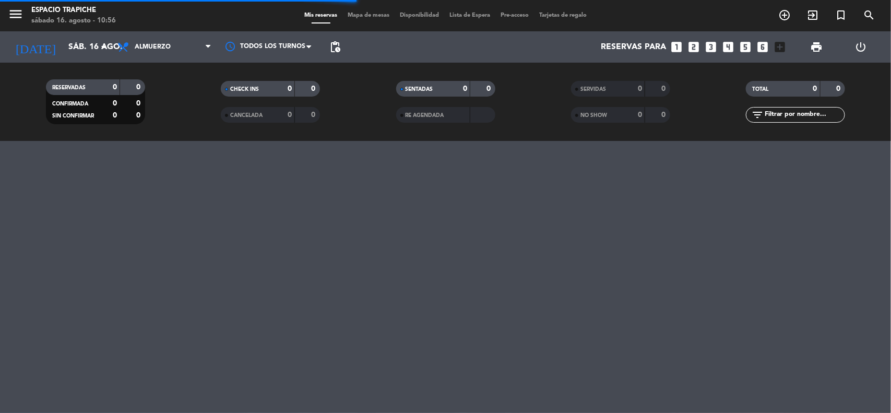
click at [31, 176] on div "menu Espacio Trapiche sábado 16. agosto - 10:56 Mis reservas Mapa de mesas Disp…" at bounding box center [445, 206] width 891 height 413
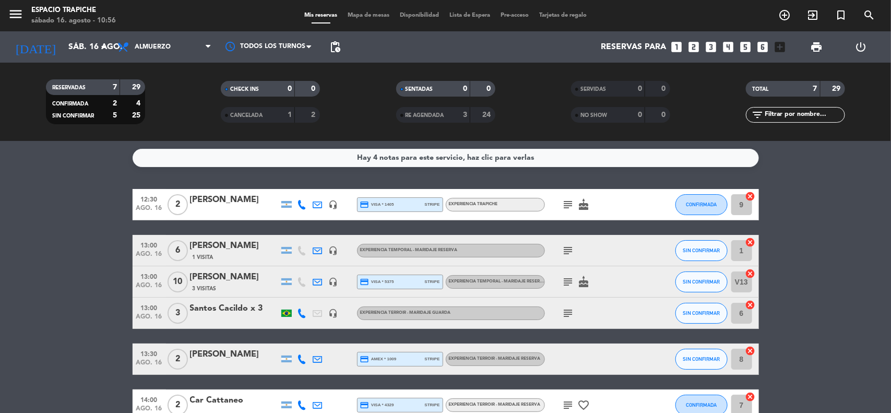
click at [31, 176] on div "Hay 4 notas para este servicio, haz clic para verlas 12:30 [DATE] 2 [PERSON_NAM…" at bounding box center [445, 277] width 891 height 272
